Goal: Find specific page/section

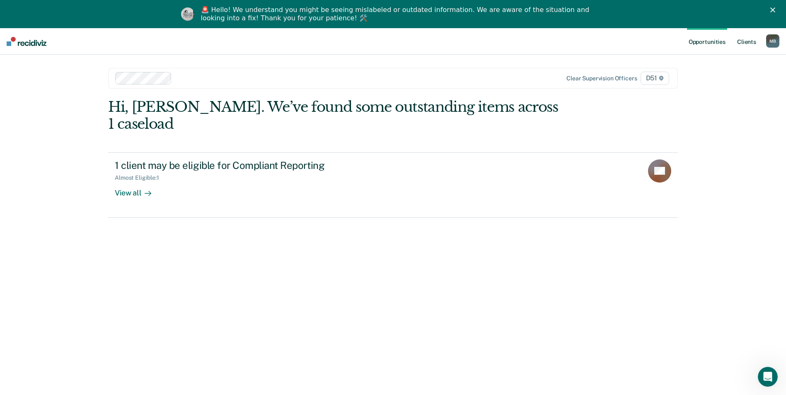
click at [746, 40] on link "Client s" at bounding box center [746, 41] width 22 height 27
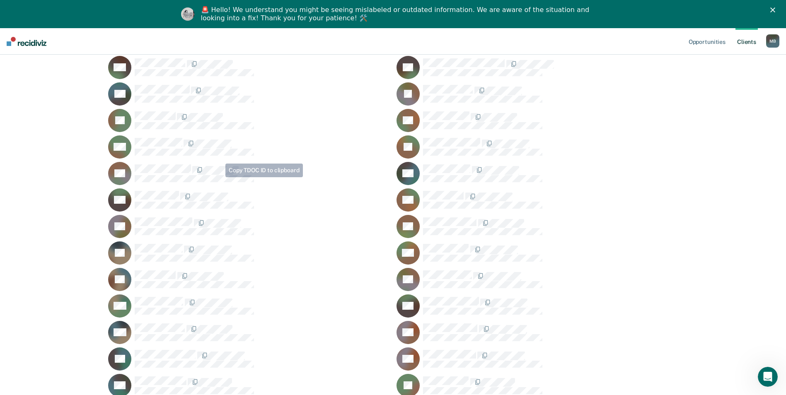
scroll to position [166, 0]
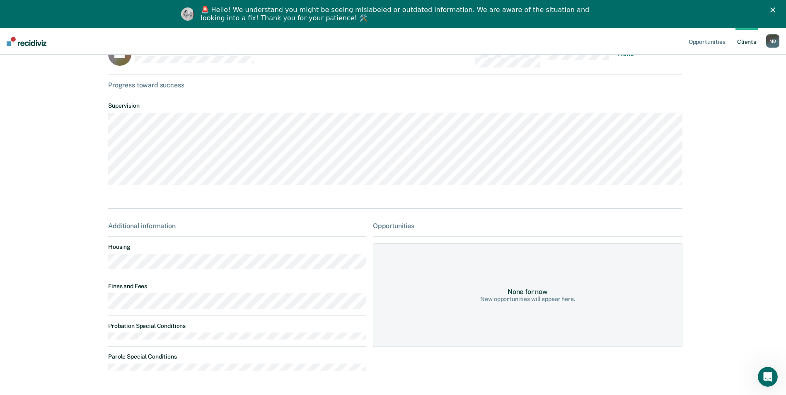
scroll to position [56, 0]
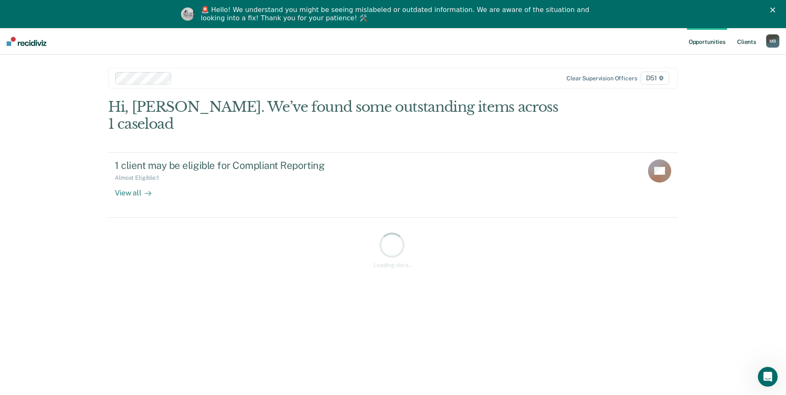
click at [752, 46] on link "Client s" at bounding box center [746, 41] width 22 height 27
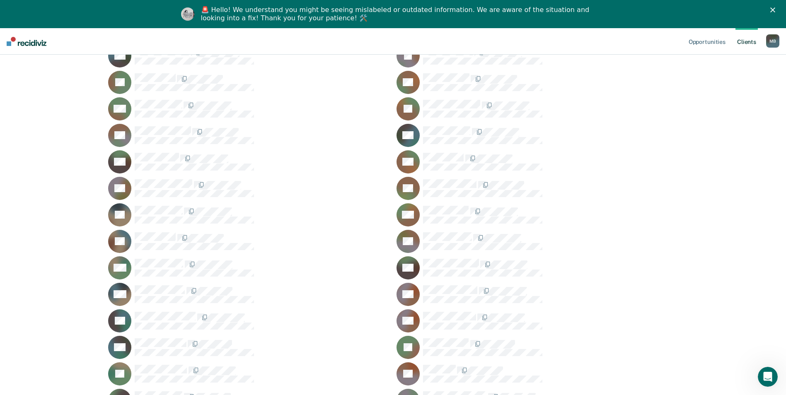
scroll to position [207, 0]
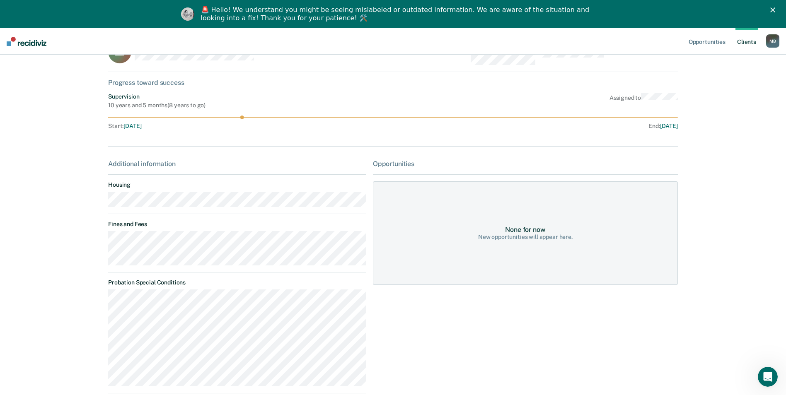
scroll to position [101, 0]
